Goal: Task Accomplishment & Management: Use online tool/utility

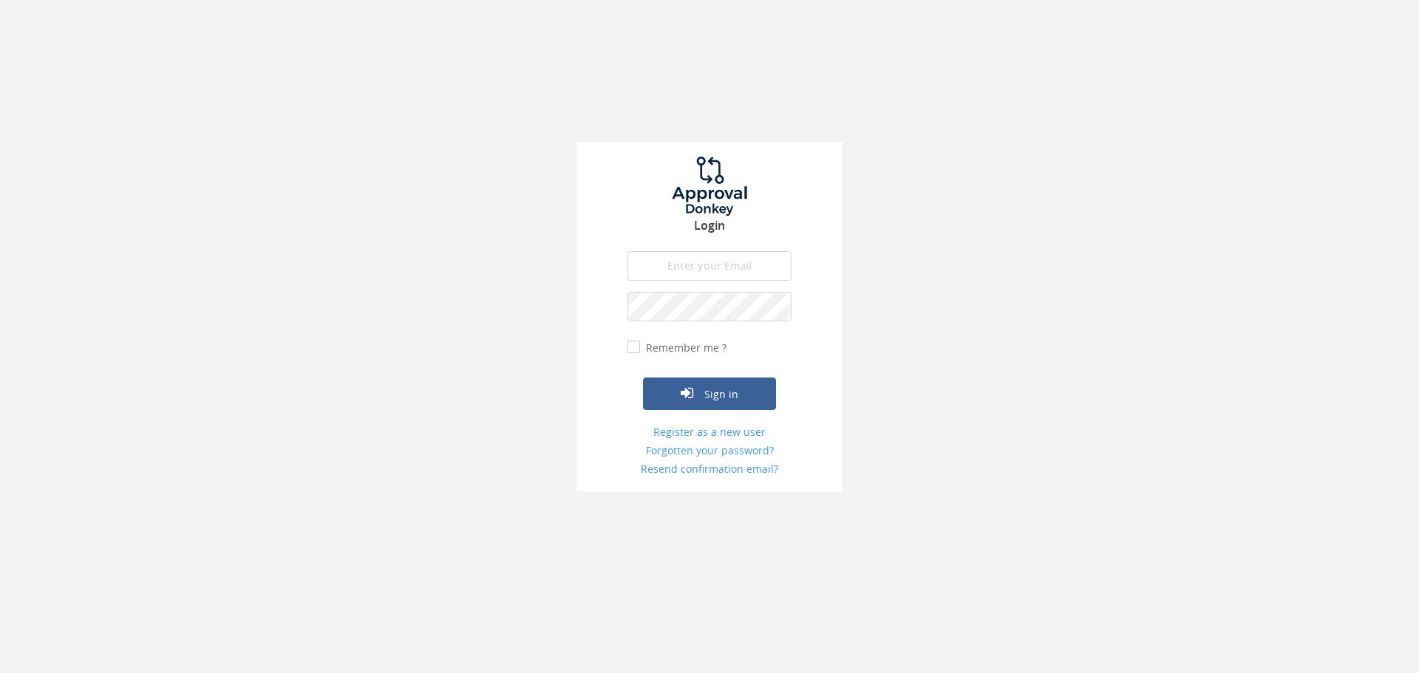
click at [755, 272] on input "email" at bounding box center [709, 266] width 164 height 30
type input "[EMAIL_ADDRESS][DOMAIN_NAME]"
click at [643, 378] on button "Sign in" at bounding box center [709, 394] width 133 height 33
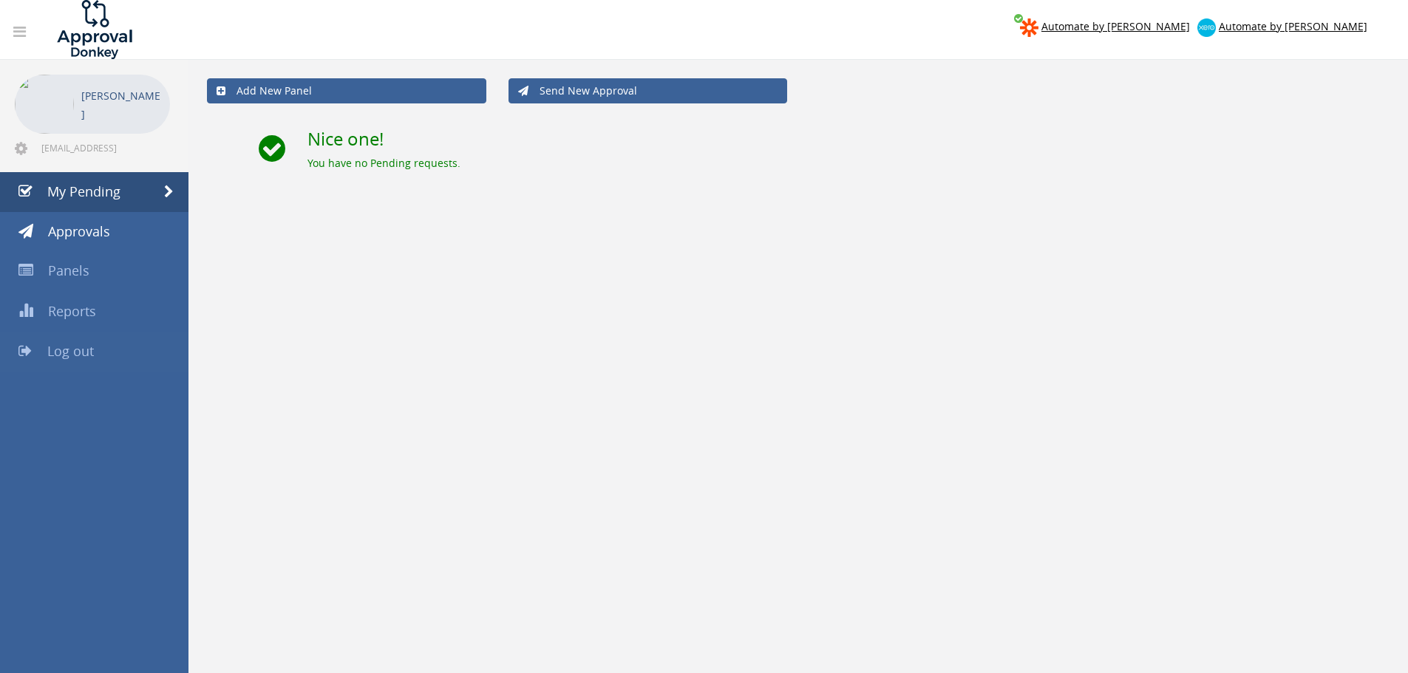
click at [60, 361] on link "Log out" at bounding box center [94, 352] width 188 height 40
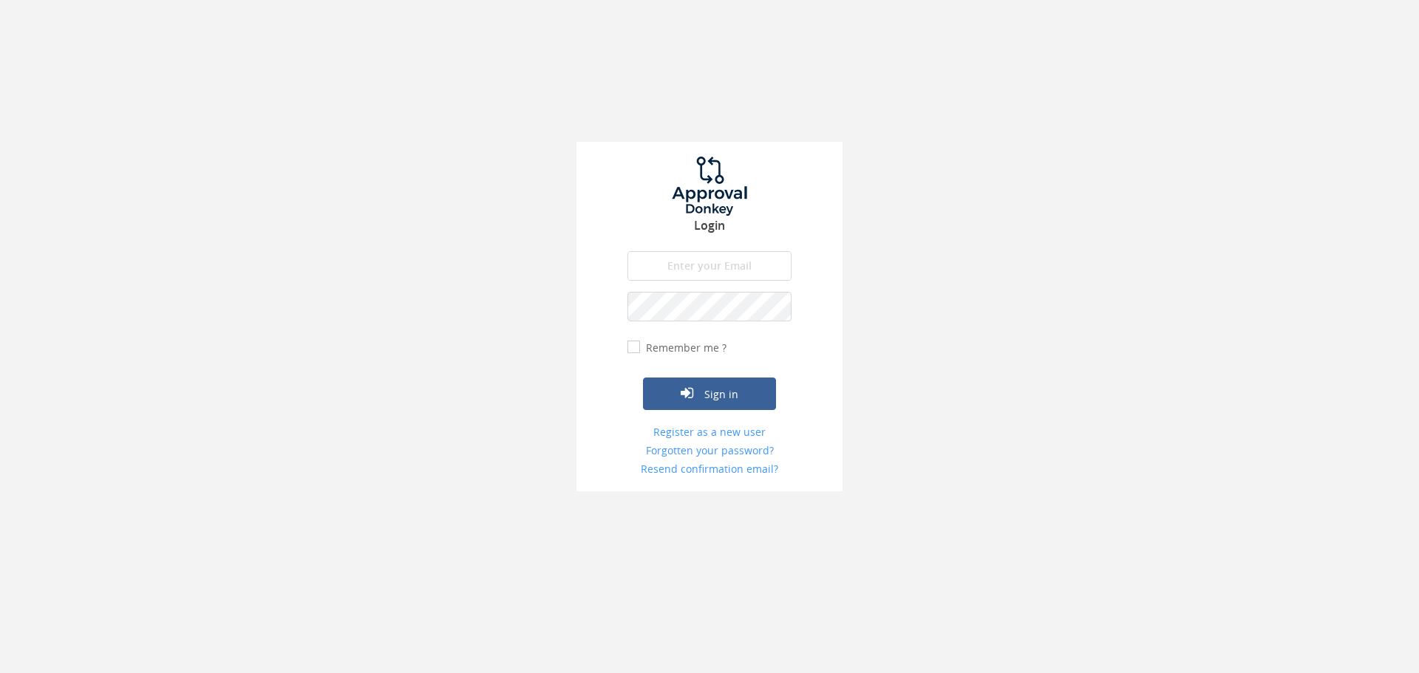
click at [679, 258] on input "email" at bounding box center [709, 266] width 164 height 30
type input "[EMAIL_ADDRESS][DOMAIN_NAME]"
click at [747, 398] on button "Sign in" at bounding box center [709, 394] width 133 height 33
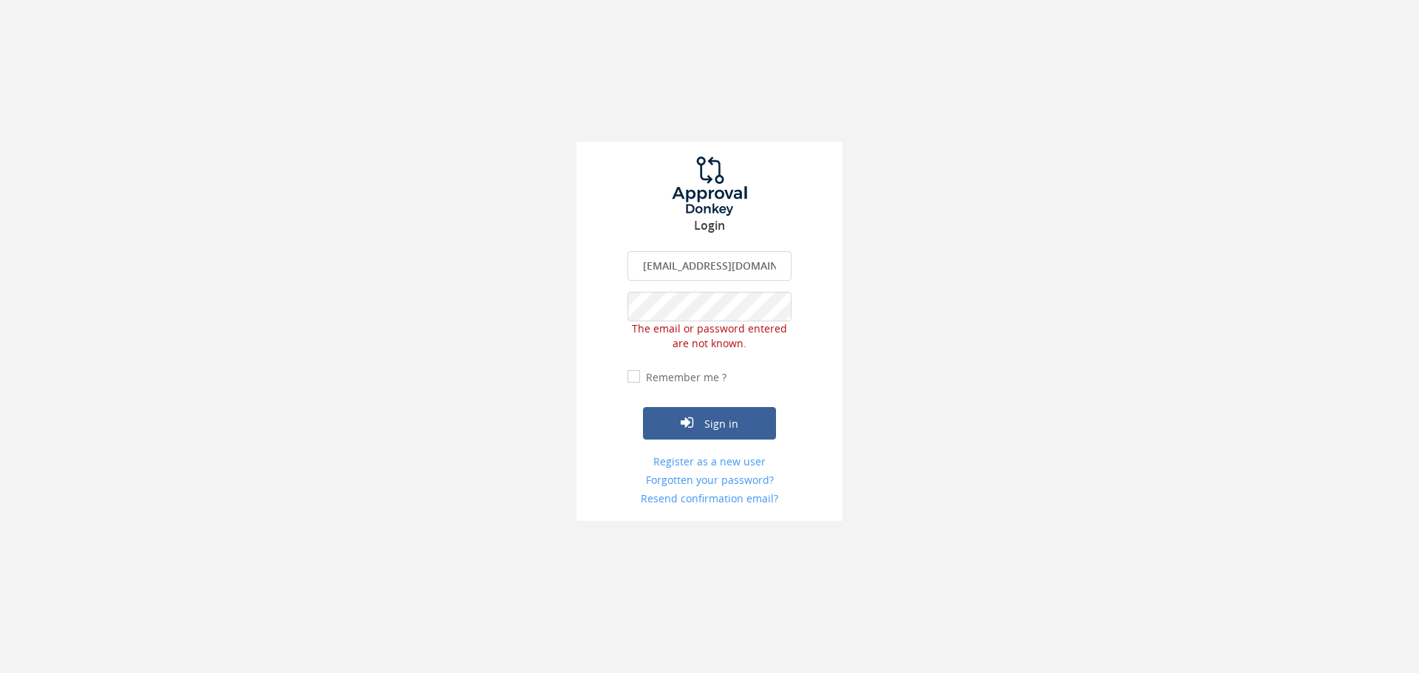
click at [726, 329] on span "The email or password entered are not known." at bounding box center [709, 335] width 155 height 29
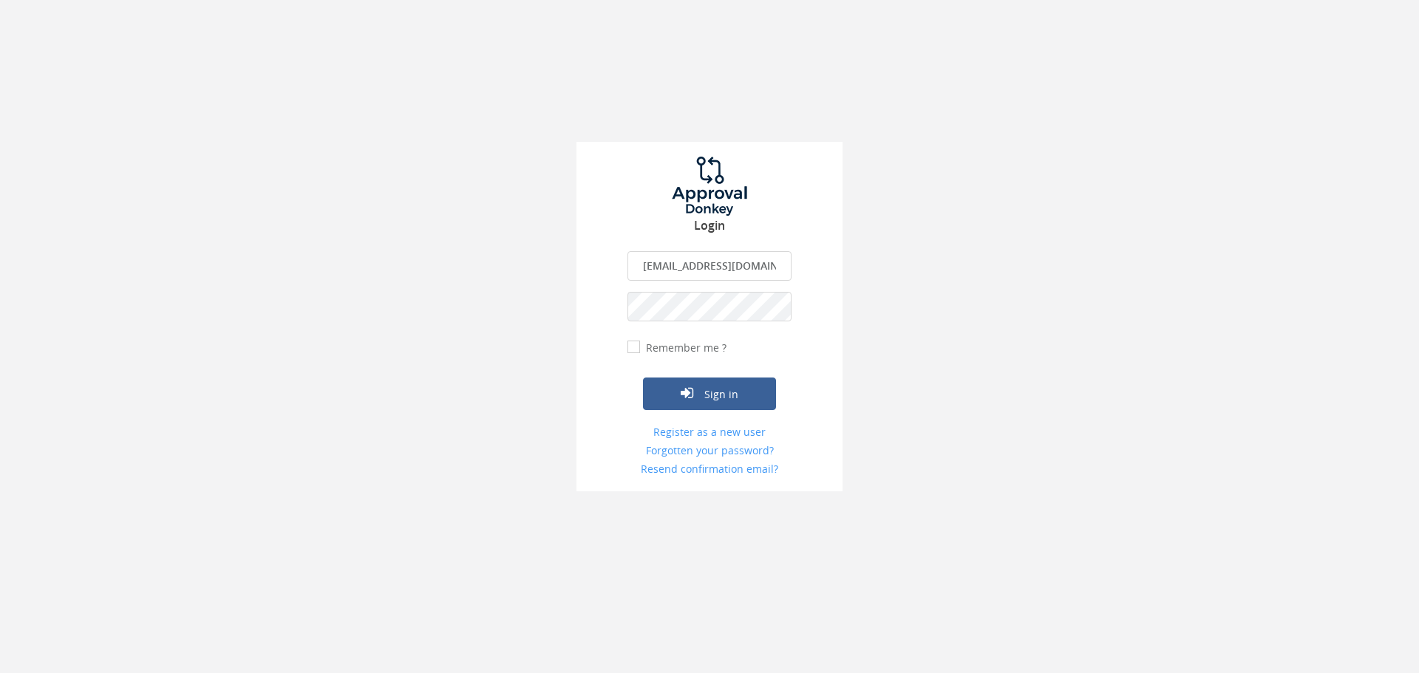
click at [643, 378] on button "Sign in" at bounding box center [709, 394] width 133 height 33
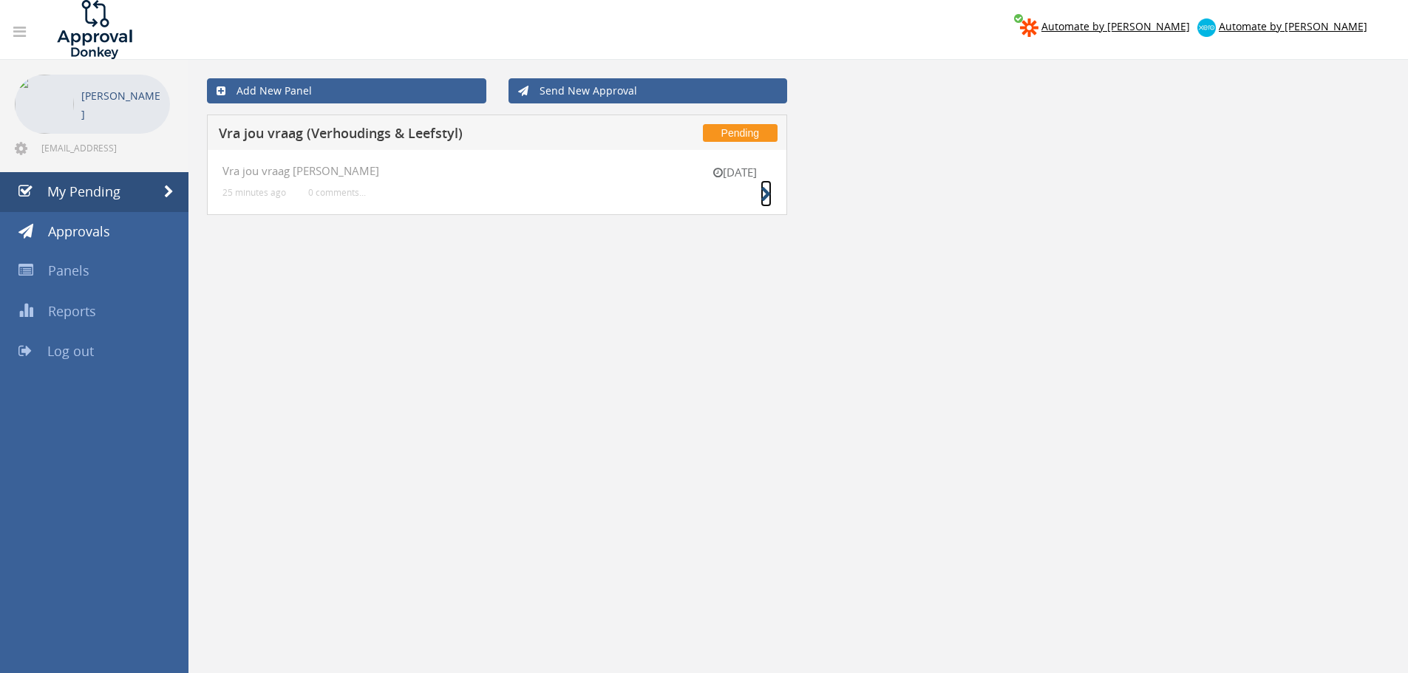
click at [763, 200] on icon at bounding box center [765, 195] width 11 height 16
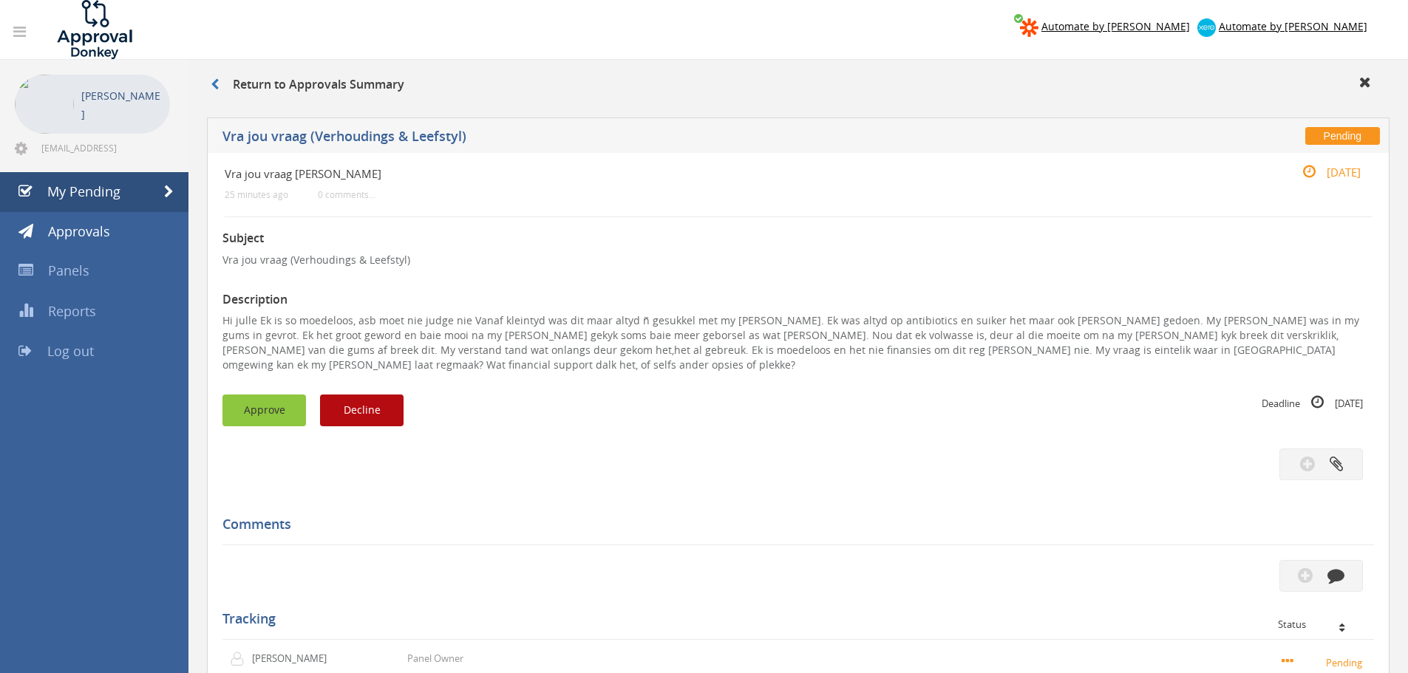
click at [248, 395] on button "Approve" at bounding box center [264, 411] width 84 height 32
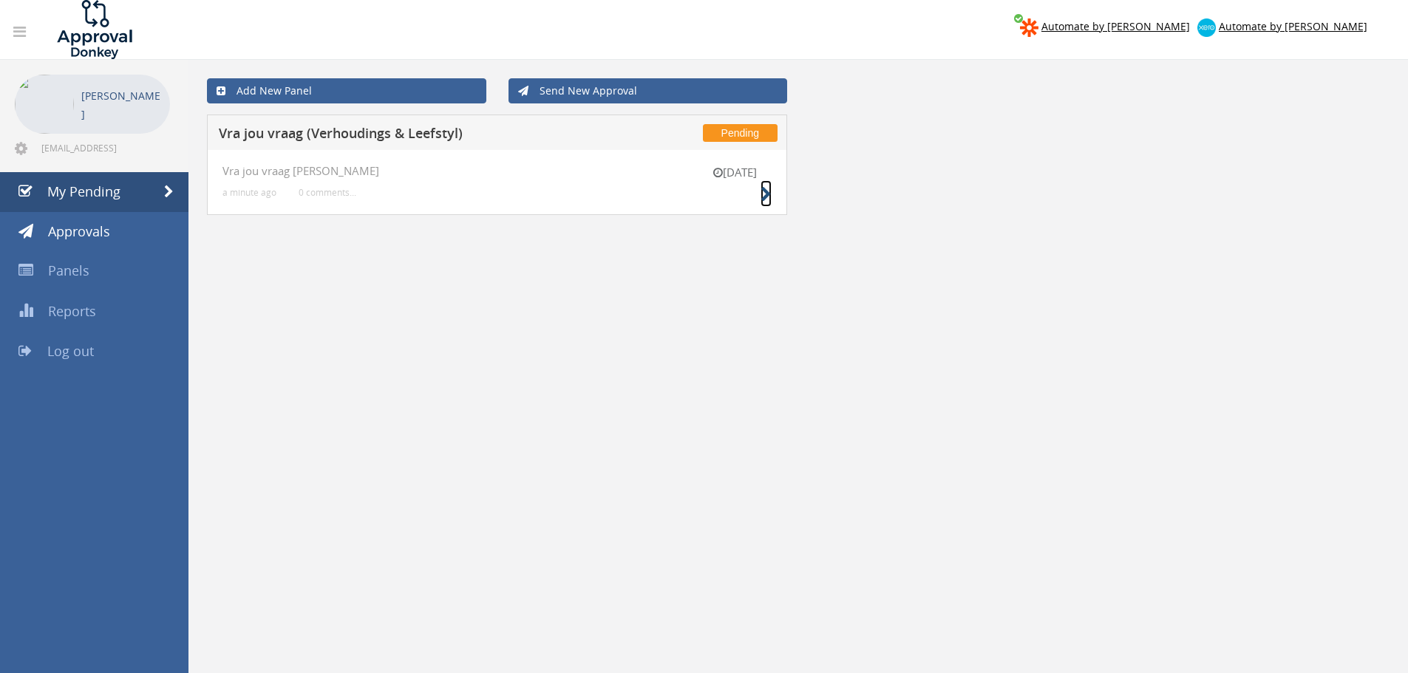
click at [766, 192] on icon at bounding box center [765, 195] width 11 height 16
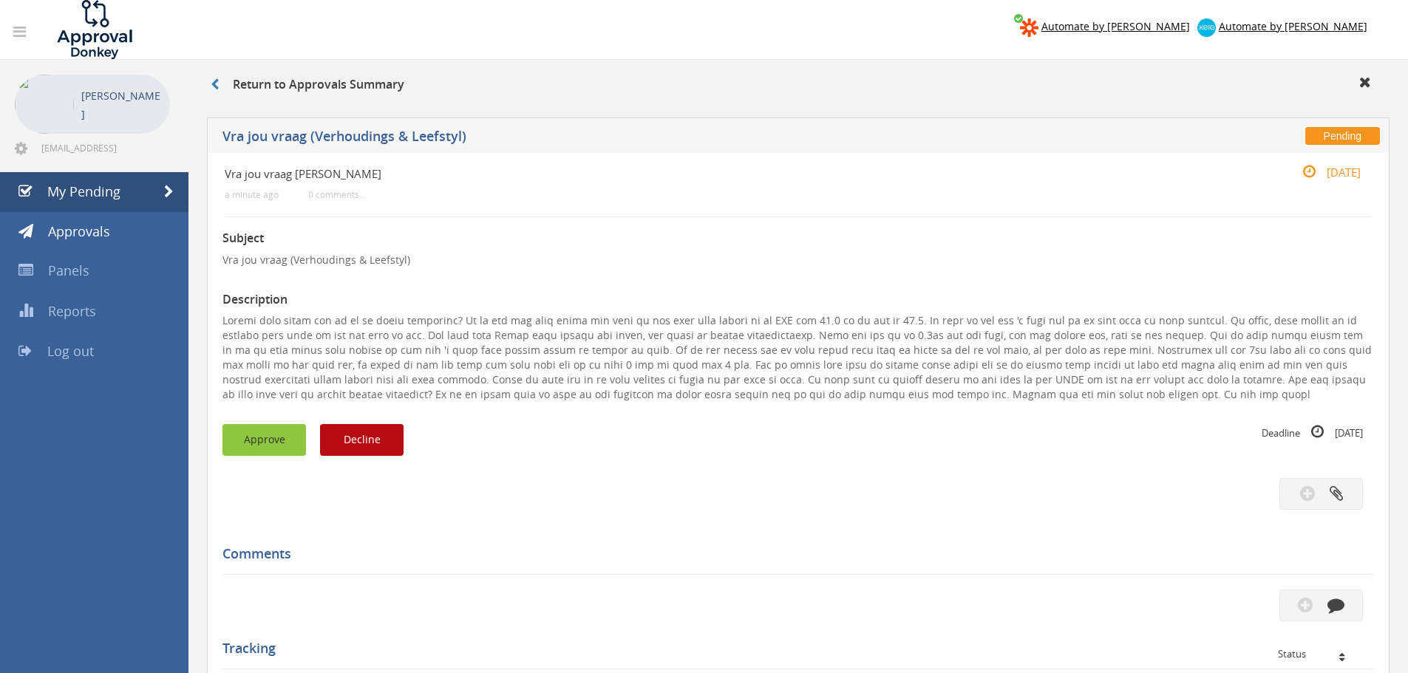
click at [252, 443] on button "Approve" at bounding box center [264, 440] width 84 height 32
